Goal: Book appointment/travel/reservation

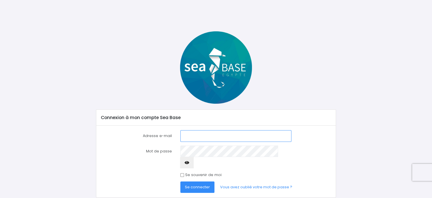
scroll to position [8, 0]
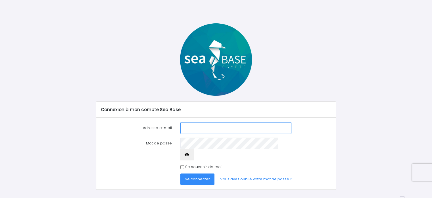
type input "chantepie@gmail.com"
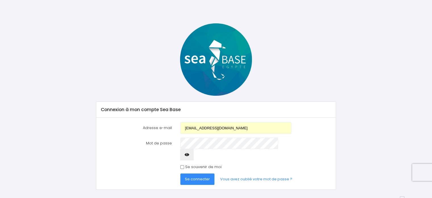
click at [196, 176] on span "Se connecter" at bounding box center [197, 178] width 25 height 5
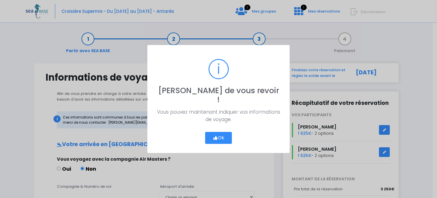
click at [222, 136] on button "Ok" at bounding box center [218, 138] width 27 height 12
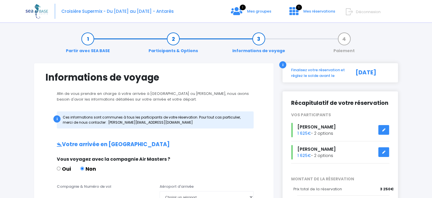
click at [386, 127] on link at bounding box center [384, 130] width 11 height 10
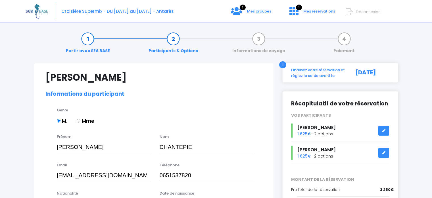
select select "N4"
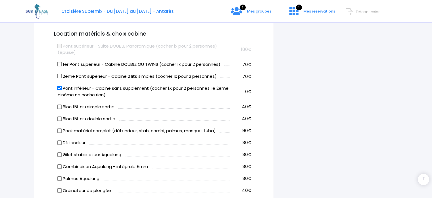
scroll to position [310, 0]
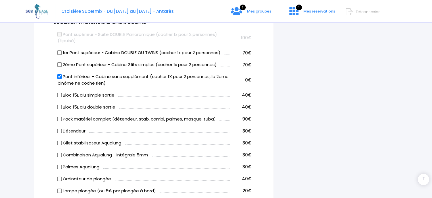
click at [58, 64] on input "2ème Pont supérieur - Cabine 2 lits simples (cocher 1x pour 2 personnes)" at bounding box center [59, 64] width 5 height 5
checkbox input "true"
click at [59, 79] on label "Pont inférieur - Cabine sans supplément (cocher 1X pour 2 personnes, le 2eme bi…" at bounding box center [144, 79] width 173 height 13
click at [59, 79] on input "Pont inférieur - Cabine sans supplément (cocher 1X pour 2 personnes, le 2eme bi…" at bounding box center [59, 76] width 5 height 5
checkbox input "false"
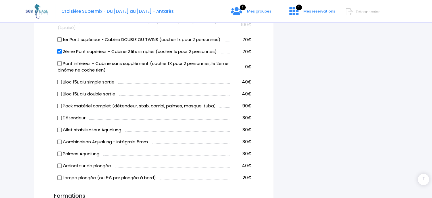
scroll to position [324, 0]
click at [59, 105] on input "Pack matériel complet (détendeur, stab, combi, palmes, masque, tuba)" at bounding box center [59, 105] width 5 height 5
checkbox input "true"
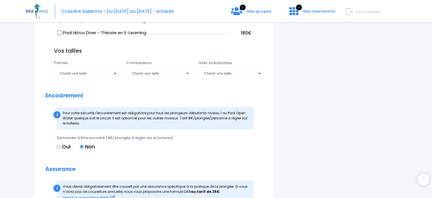
scroll to position [510, 0]
click at [112, 74] on select "Choisir une taille 36/37 38/39 40/41 42/43 44/45 46/47" at bounding box center [86, 72] width 64 height 11
select select "44/45"
click at [54, 67] on select "Choisir une taille 36/37 38/39 40/41 42/43 44/45 46/47" at bounding box center [86, 72] width 64 height 11
click at [160, 72] on select "Choisir une taille XS S M ML L XL XXL" at bounding box center [158, 72] width 64 height 11
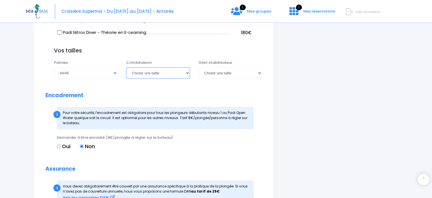
select select "XL"
click at [126, 67] on select "Choisir une taille XS S M ML L XL XXL" at bounding box center [158, 72] width 64 height 11
click at [237, 72] on select "Choisir une taille XXS XS S M ML L XL XXL" at bounding box center [231, 72] width 64 height 11
select select "ML"
click at [199, 67] on select "Choisir une taille XXS XS S M ML L XL XXL" at bounding box center [231, 72] width 64 height 11
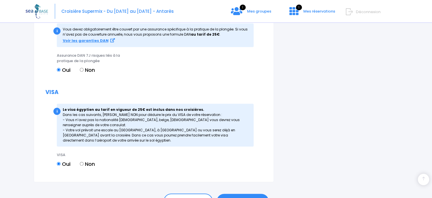
scroll to position [699, 0]
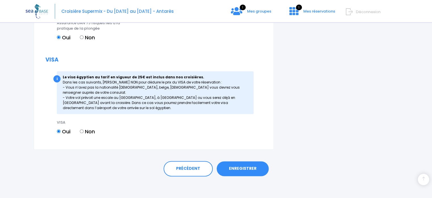
click at [242, 167] on link "ENREGISTRER" at bounding box center [243, 168] width 52 height 15
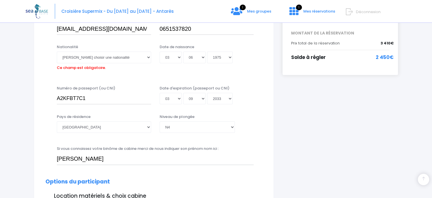
scroll to position [141, 0]
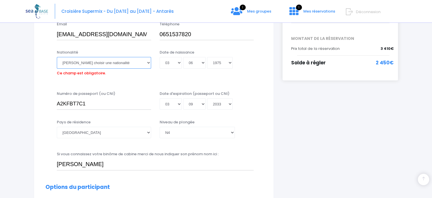
click at [107, 65] on select "Veuillez choisir une nationalité Afghane Albanaise Algerienne Allemande America…" at bounding box center [104, 62] width 94 height 11
select select "Française"
click at [57, 57] on select "Veuillez choisir une nationalité Afghane Albanaise Algerienne Allemande America…" at bounding box center [104, 62] width 94 height 11
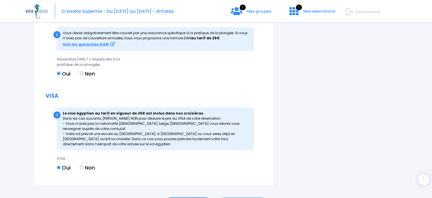
scroll to position [699, 0]
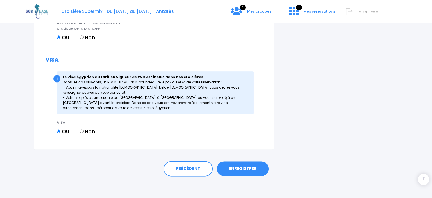
click at [243, 169] on link "ENREGISTRER" at bounding box center [243, 168] width 52 height 15
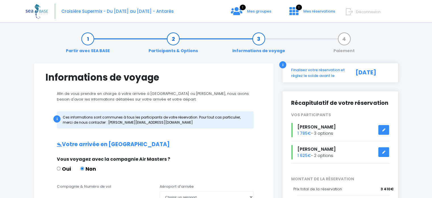
click at [385, 152] on icon at bounding box center [384, 152] width 4 height 0
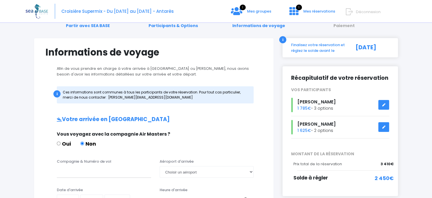
scroll to position [26, 0]
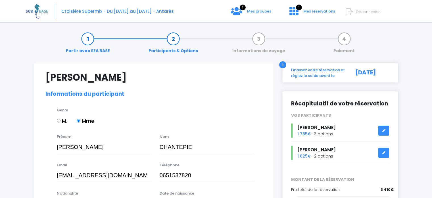
select select "N2"
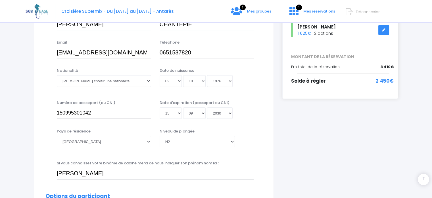
scroll to position [124, 0]
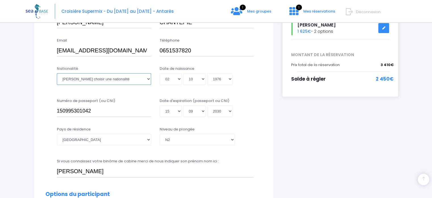
click at [111, 83] on select "Veuillez choisir une nationalité Afghane Albanaise Algerienne Allemande America…" at bounding box center [104, 78] width 94 height 11
select select "Française"
click at [57, 73] on select "Veuillez choisir une nationalité Afghane Albanaise Algerienne Allemande America…" at bounding box center [104, 78] width 94 height 11
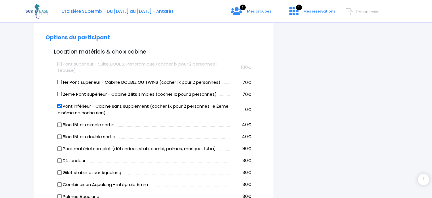
scroll to position [283, 0]
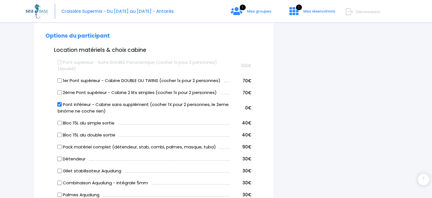
click at [58, 104] on input "Pont inférieur - Cabine sans supplément (cocher 1X pour 2 personnes, le 2eme bi…" at bounding box center [59, 104] width 5 height 5
checkbox input "false"
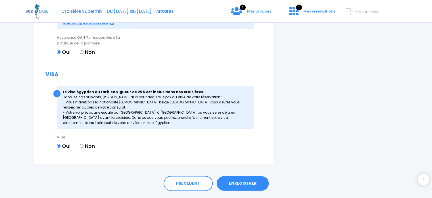
scroll to position [641, 0]
click at [243, 183] on link "ENREGISTRER" at bounding box center [243, 182] width 52 height 15
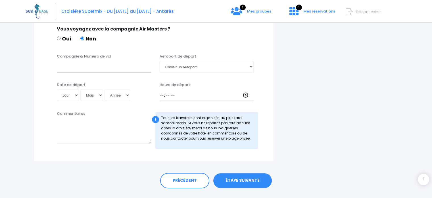
scroll to position [289, 0]
click at [241, 179] on link "ÉTAPE SUIVANTE" at bounding box center [242, 180] width 59 height 15
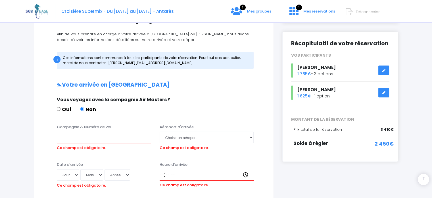
scroll to position [0, 0]
